Goal: Information Seeking & Learning: Learn about a topic

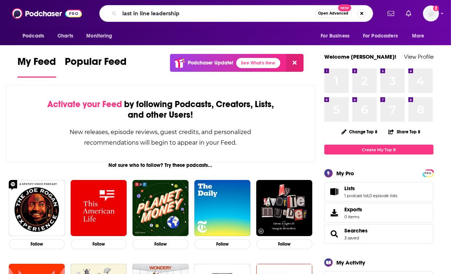
type input "last in line leadership"
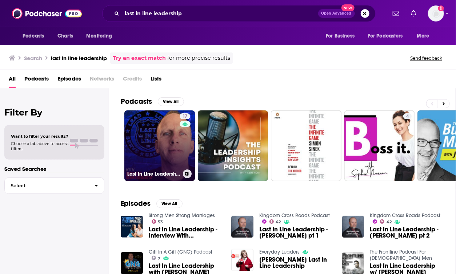
click at [158, 133] on link "17 Last In Line Leadership" at bounding box center [159, 145] width 71 height 71
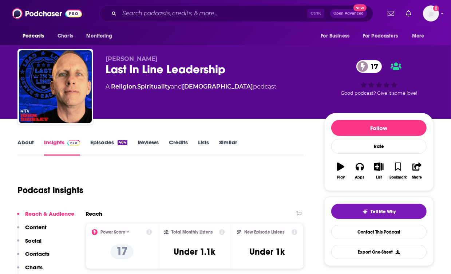
click at [21, 145] on link "About" at bounding box center [25, 147] width 16 height 17
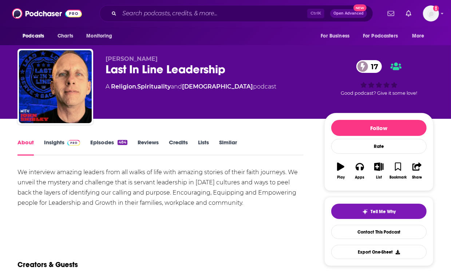
click at [59, 144] on link "Insights" at bounding box center [62, 147] width 36 height 17
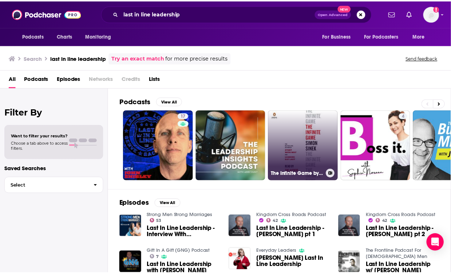
scroll to position [134, 0]
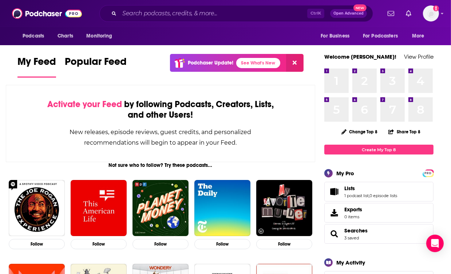
click at [427, 266] on div "My Activity" at bounding box center [378, 262] width 109 height 8
